Goal: Find specific page/section

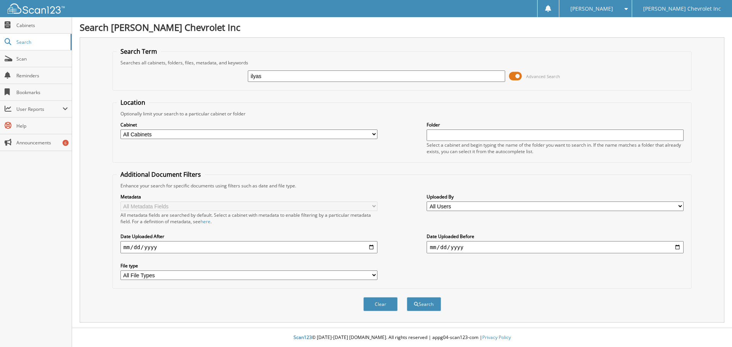
type input "ilyas"
click at [512, 77] on span at bounding box center [515, 76] width 13 height 11
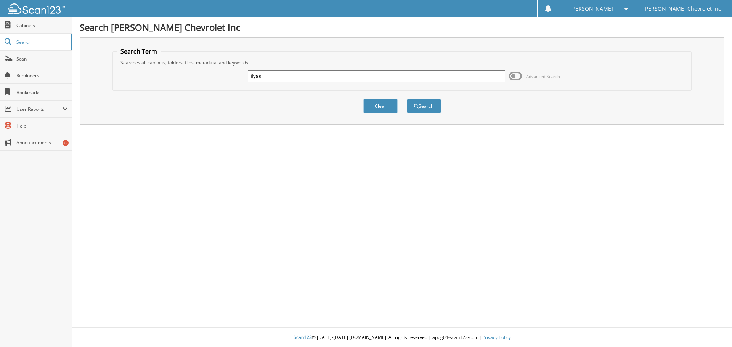
click at [515, 77] on span at bounding box center [515, 76] width 13 height 11
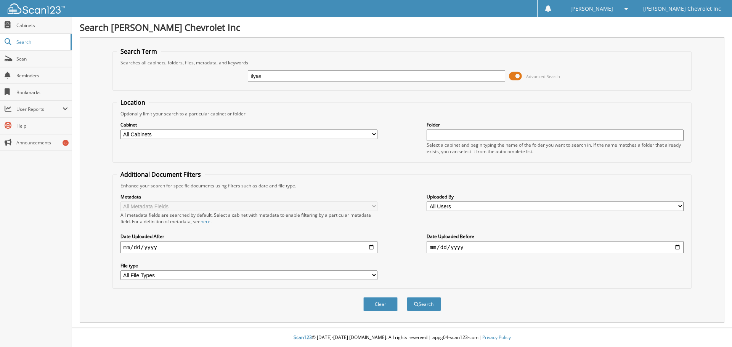
click at [374, 130] on select "All Cabinets ACCOUNTS PAYABLE AUDIT AUTOMATE SERVICE RO CAR DEALS CDK SERVICE R…" at bounding box center [248, 135] width 257 height 10
select select "19507"
click at [120, 130] on select "All Cabinets ACCOUNTS PAYABLE AUDIT AUTOMATE SERVICE RO CAR DEALS CDK SERVICE R…" at bounding box center [248, 135] width 257 height 10
click at [428, 304] on button "Search" at bounding box center [424, 304] width 34 height 14
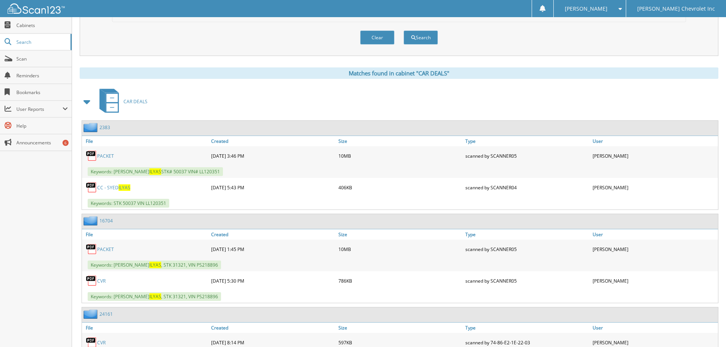
scroll to position [305, 0]
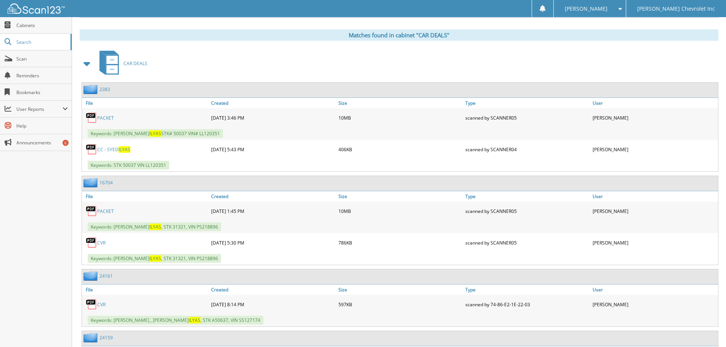
click at [106, 210] on link "PACKET" at bounding box center [105, 211] width 17 height 6
